Goal: Transaction & Acquisition: Purchase product/service

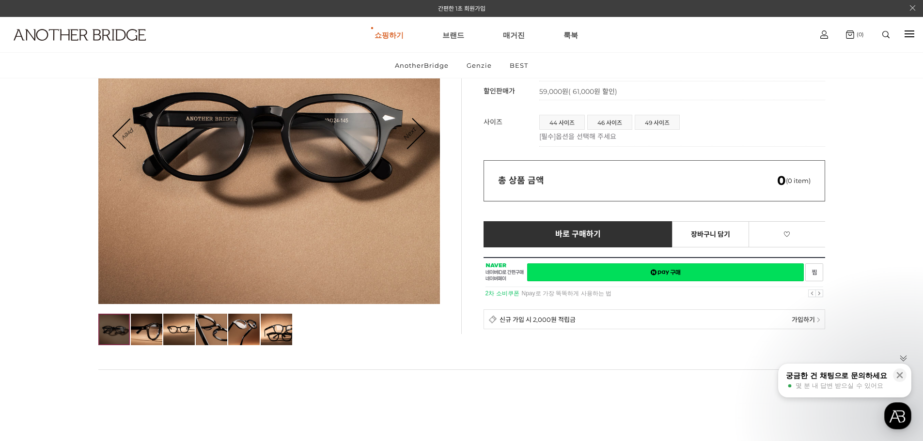
scroll to position [194, 0]
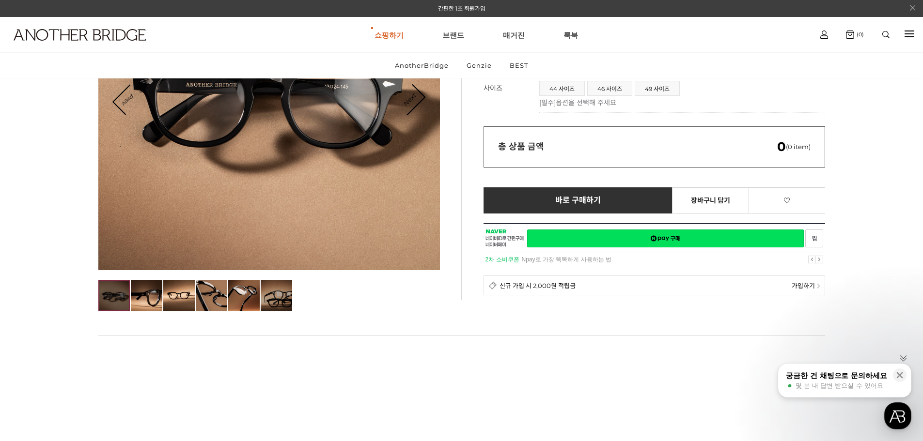
click at [261, 299] on img at bounding box center [276, 295] width 31 height 31
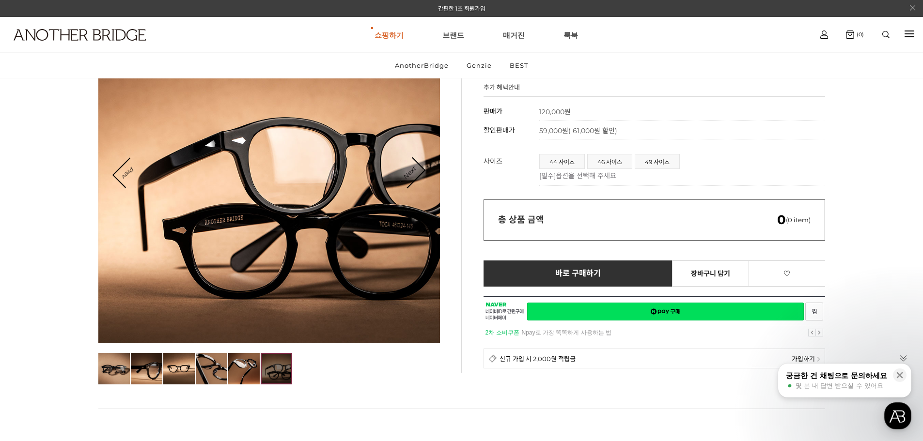
scroll to position [97, 0]
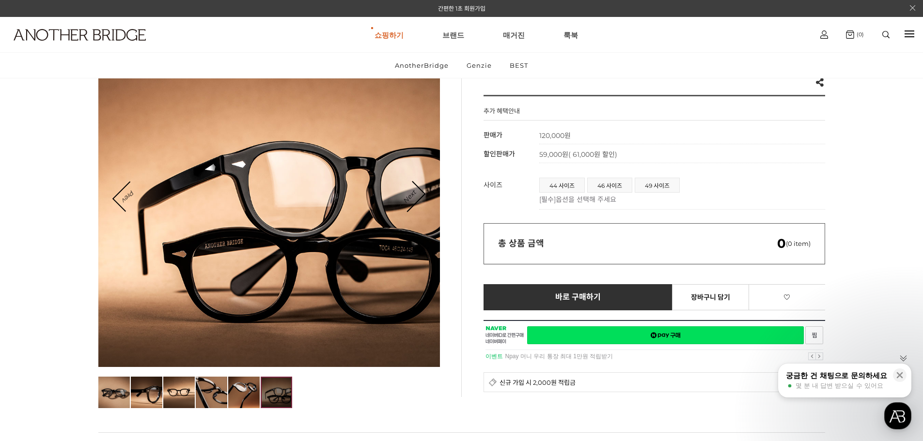
click at [268, 397] on img at bounding box center [276, 392] width 31 height 31
click at [213, 399] on img at bounding box center [211, 392] width 31 height 31
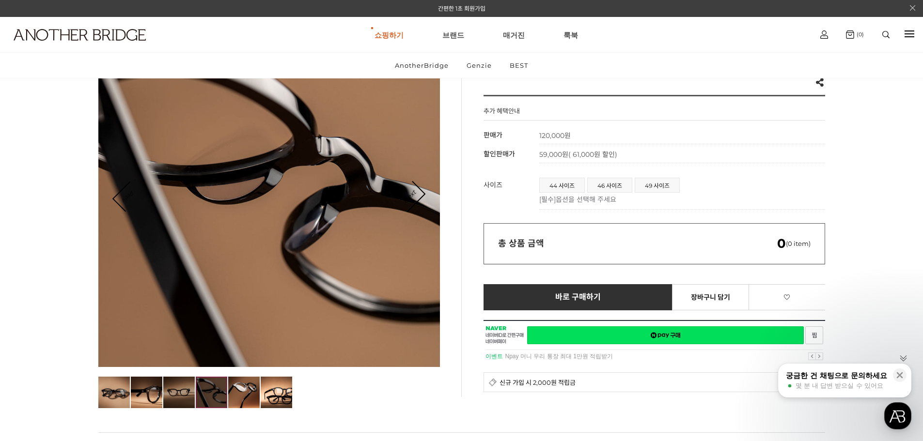
click at [178, 395] on img at bounding box center [178, 392] width 31 height 31
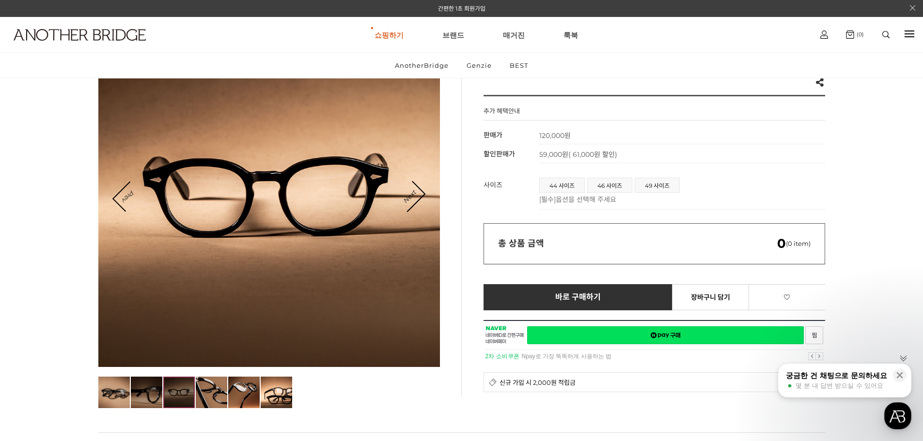
click at [149, 389] on img at bounding box center [146, 392] width 31 height 31
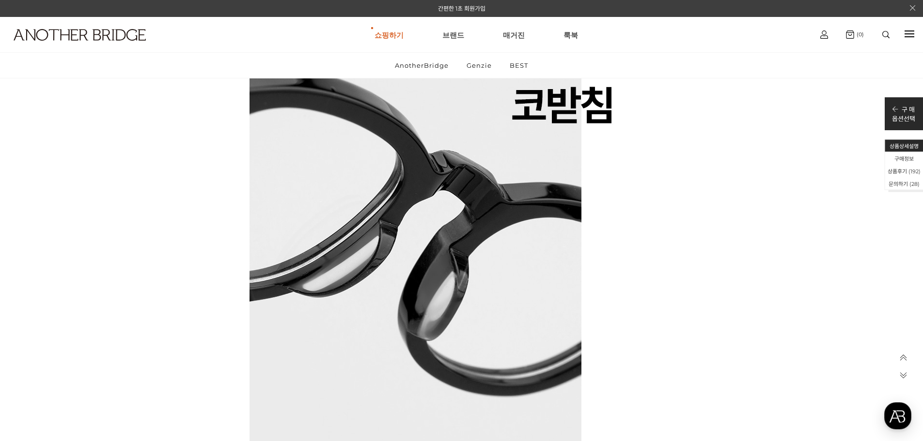
scroll to position [5038, 0]
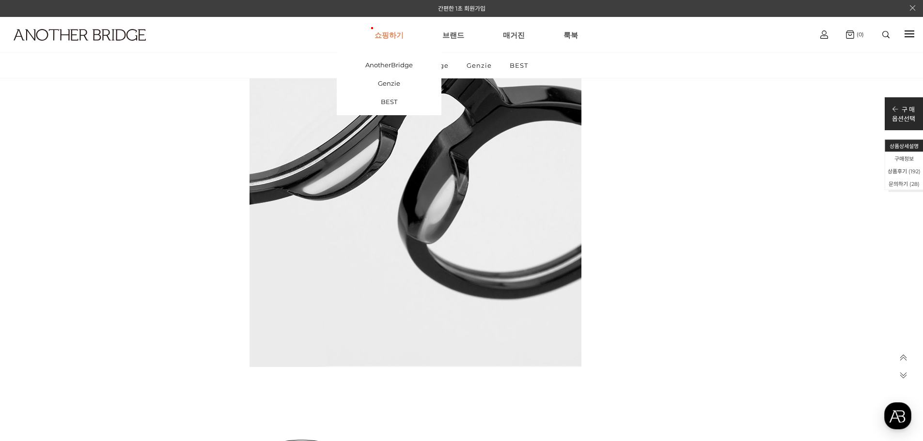
click at [381, 33] on link "쇼핑하기" at bounding box center [388, 34] width 29 height 35
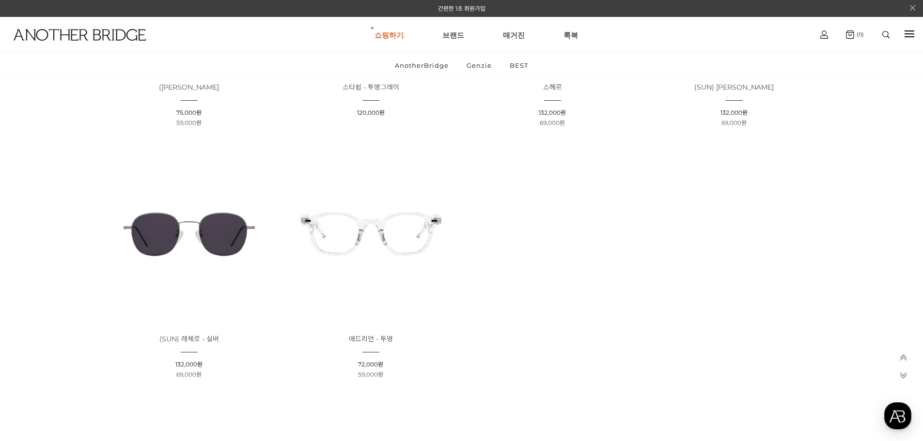
scroll to position [1841, 0]
